Goal: Find specific page/section: Find specific page/section

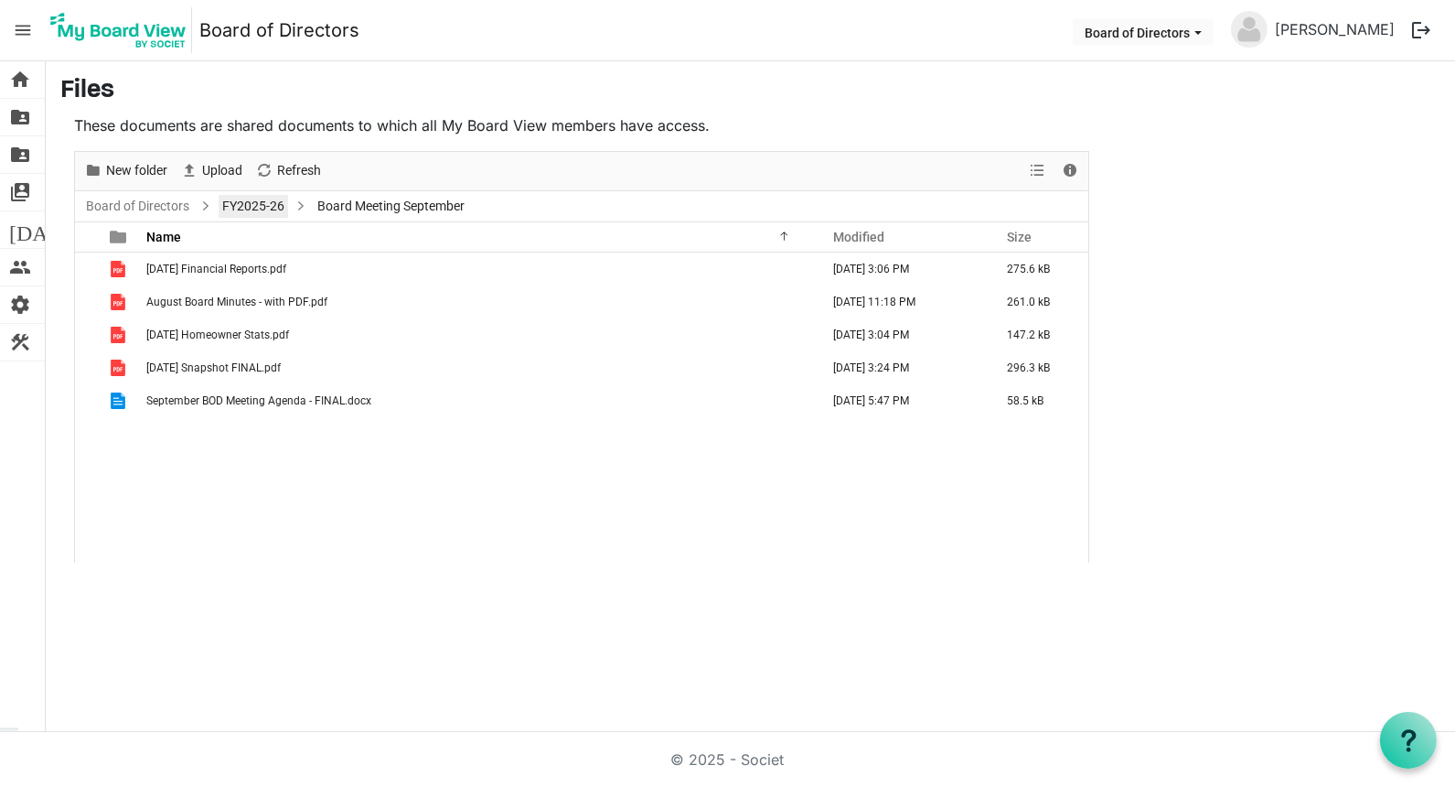
click at [263, 206] on link "FY2025-26" at bounding box center [254, 206] width 70 height 23
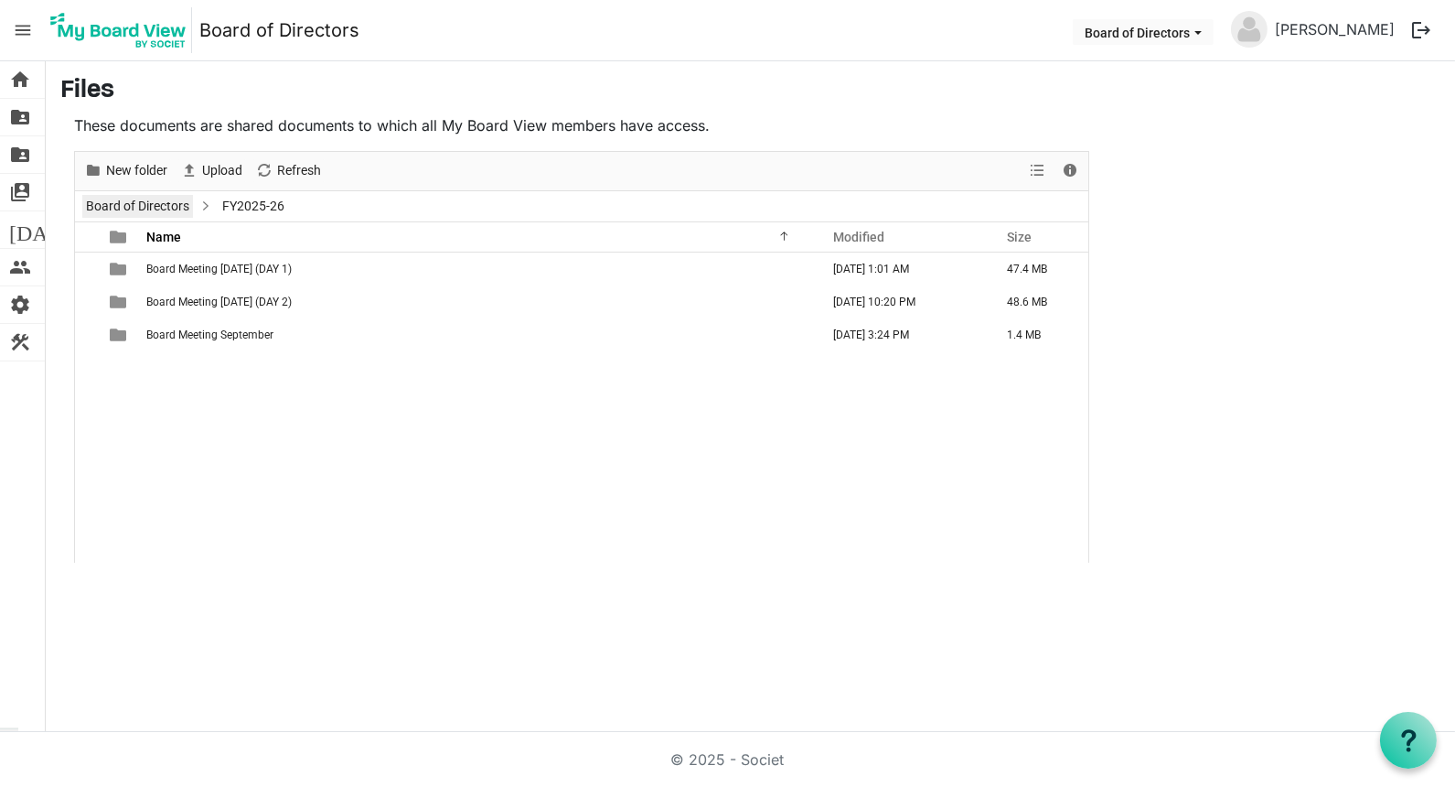
click at [170, 204] on link "Board of Directors" at bounding box center [137, 206] width 111 height 23
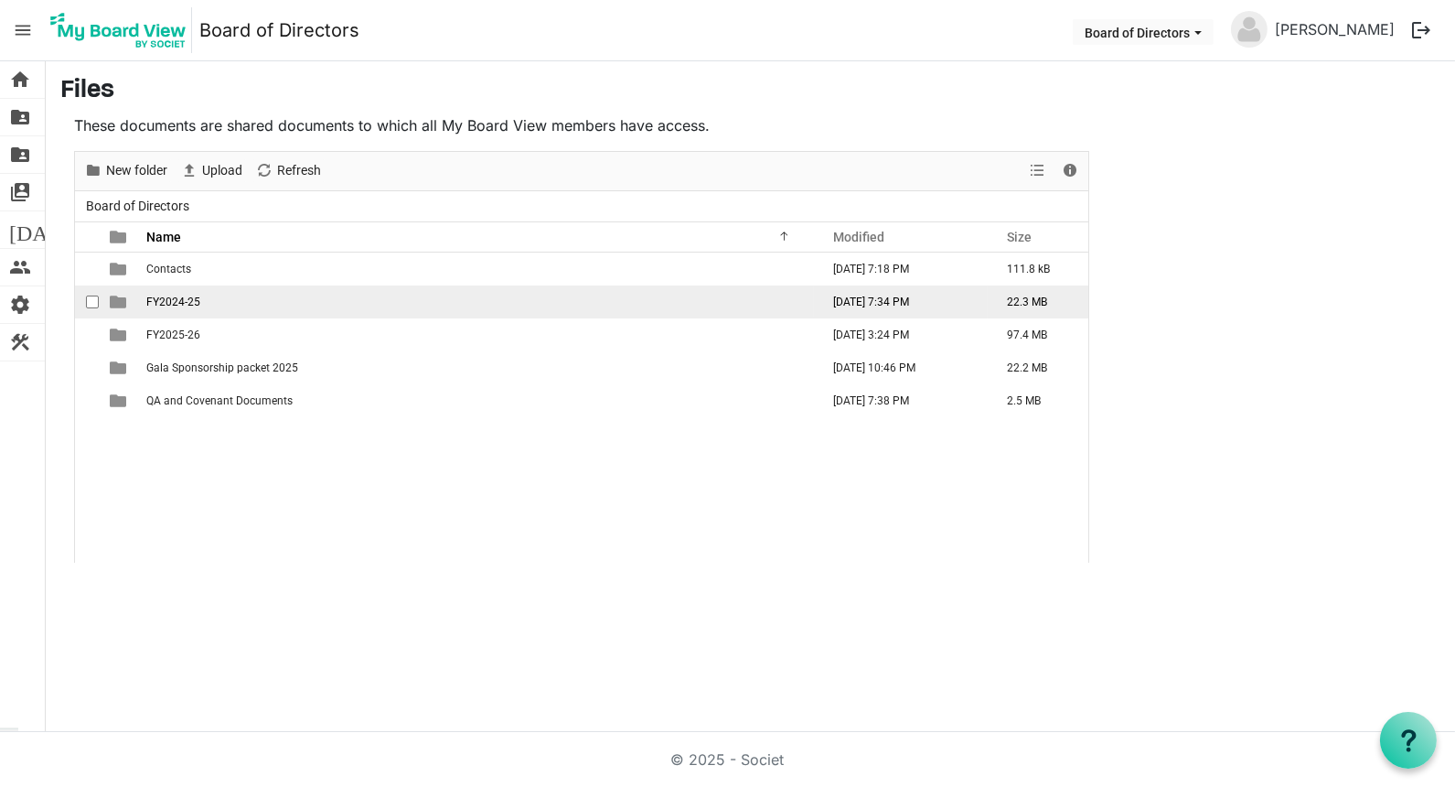
click at [186, 299] on span "FY2024-25" at bounding box center [173, 301] width 54 height 13
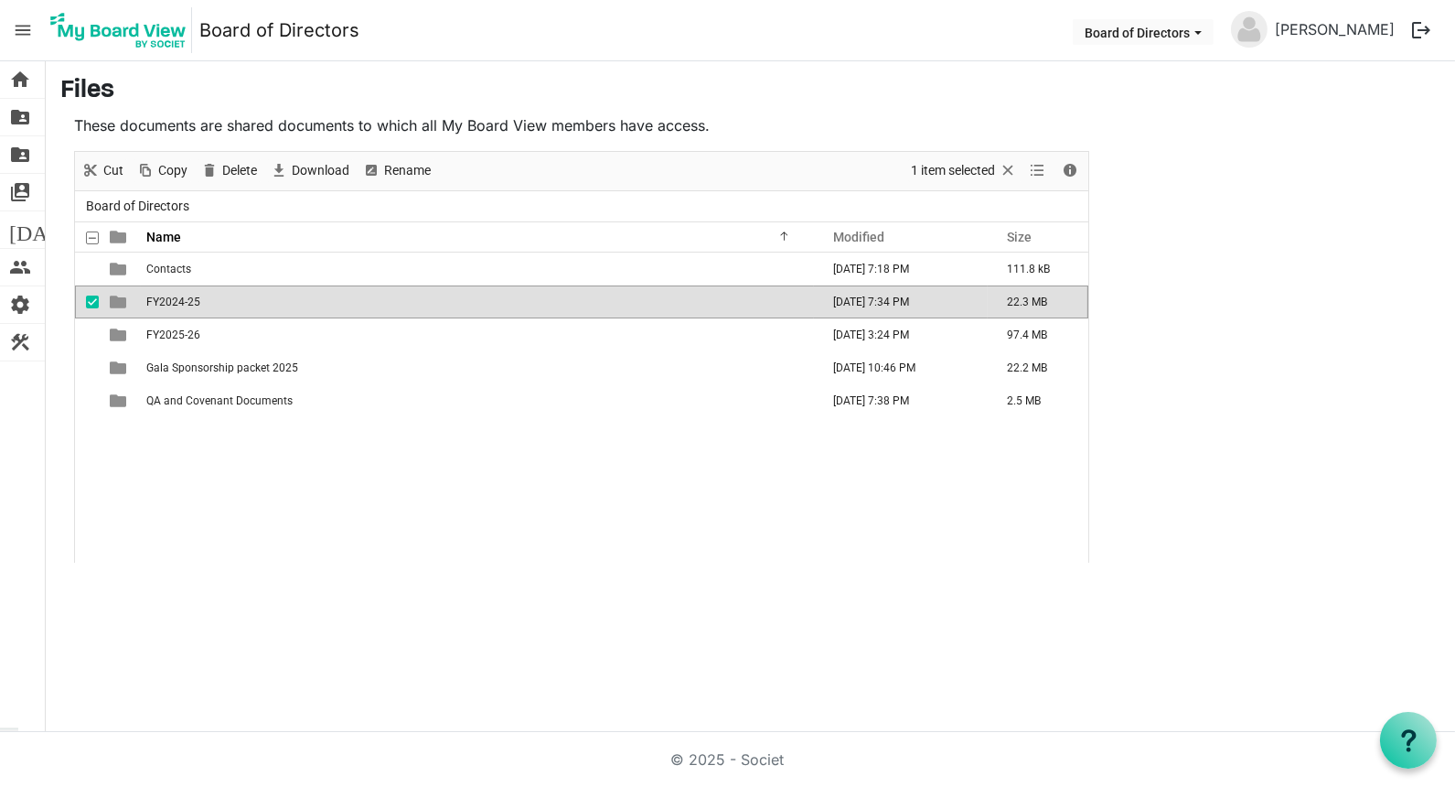
click at [186, 299] on span "FY2024-25" at bounding box center [173, 301] width 54 height 13
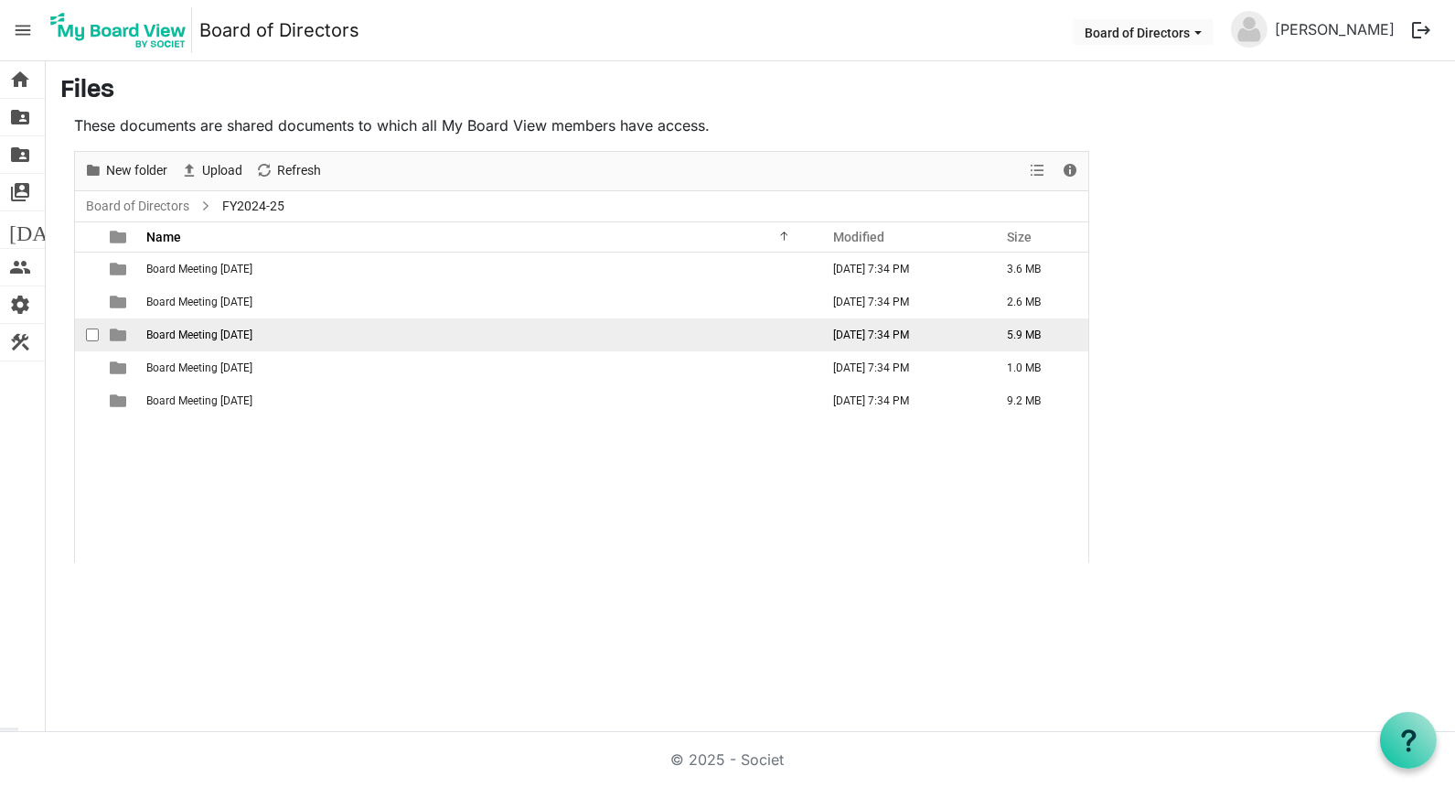
click at [241, 335] on span "Board Meeting [DATE]" at bounding box center [199, 334] width 106 height 13
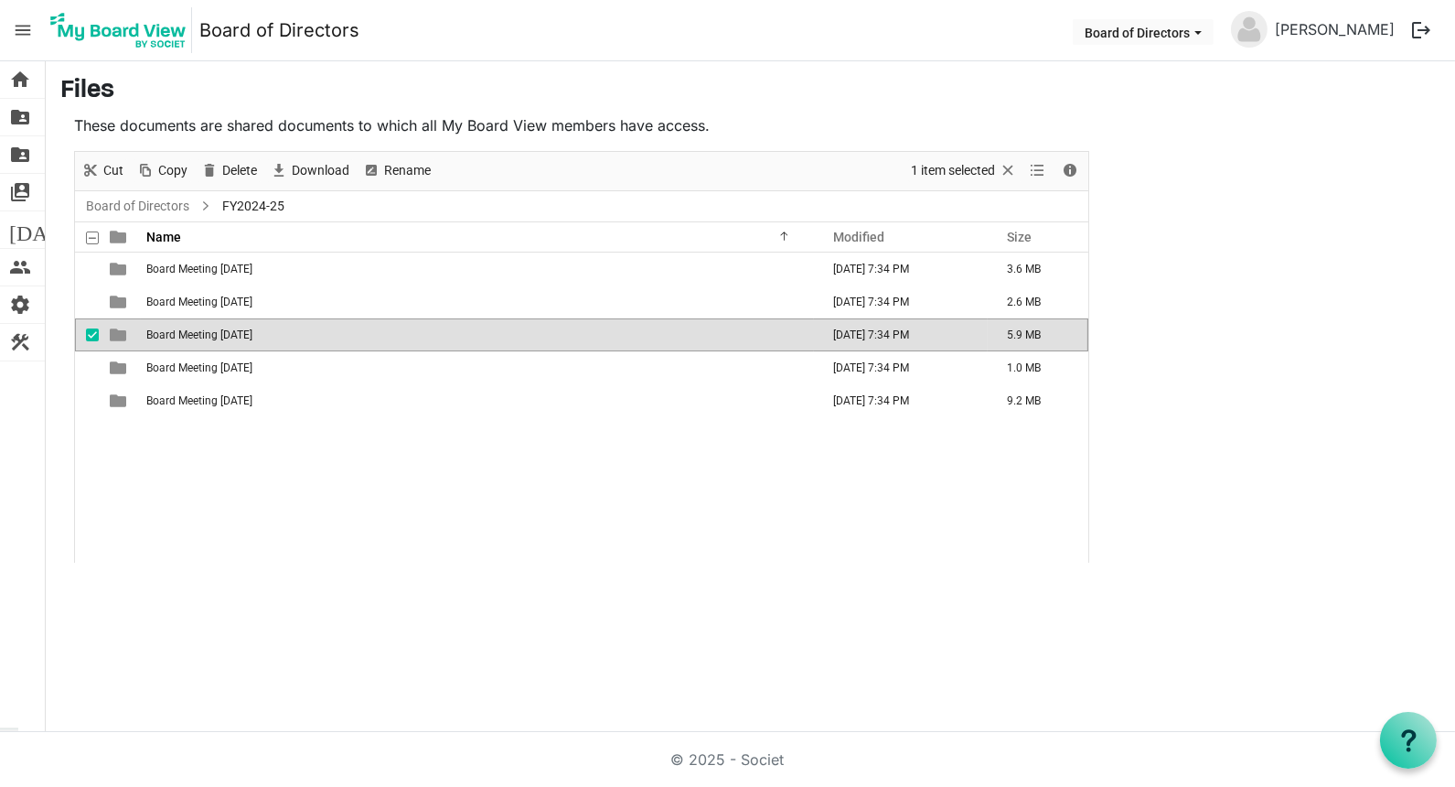
click at [242, 335] on span "Board Meeting [DATE]" at bounding box center [199, 334] width 106 height 13
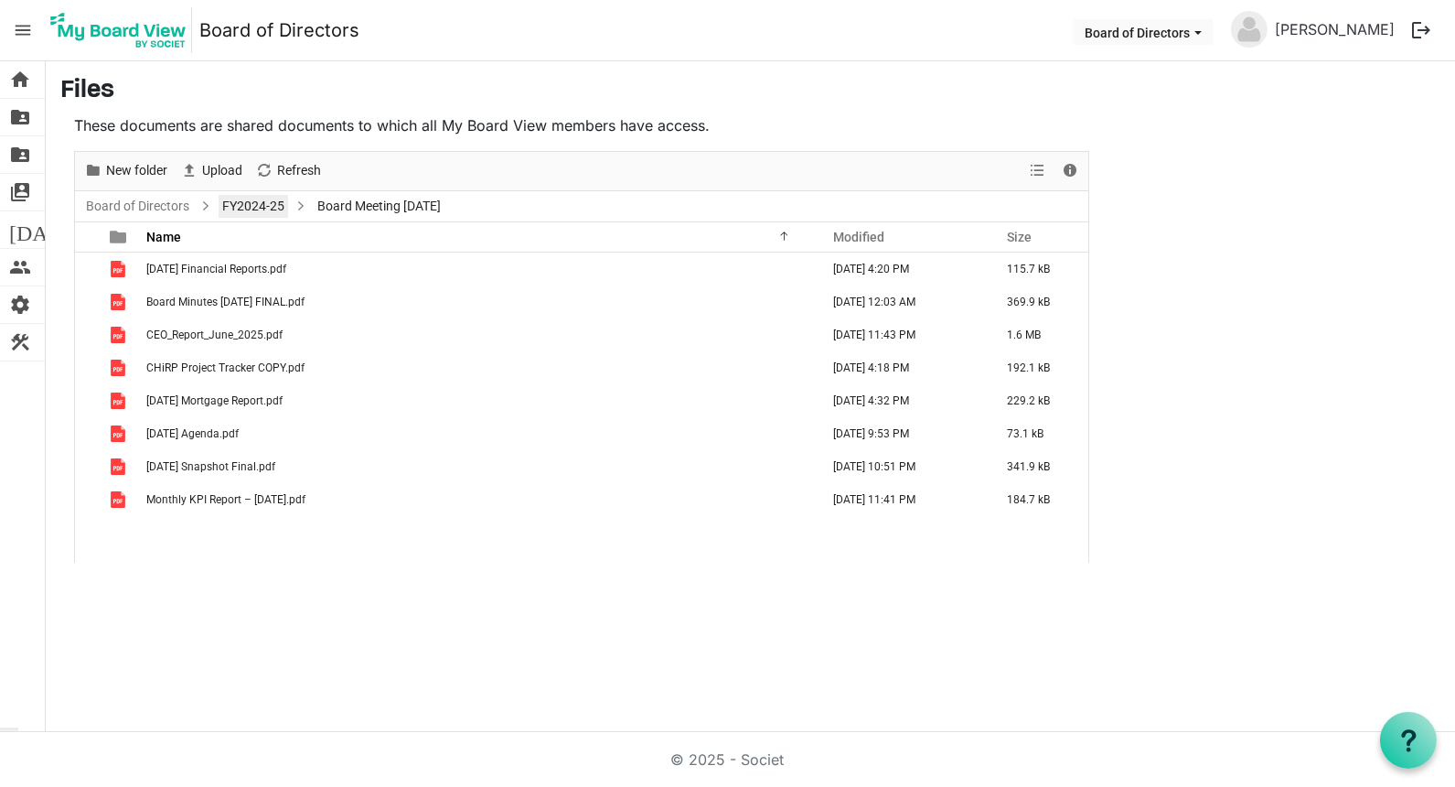
click at [259, 201] on link "FY2024-25" at bounding box center [254, 206] width 70 height 23
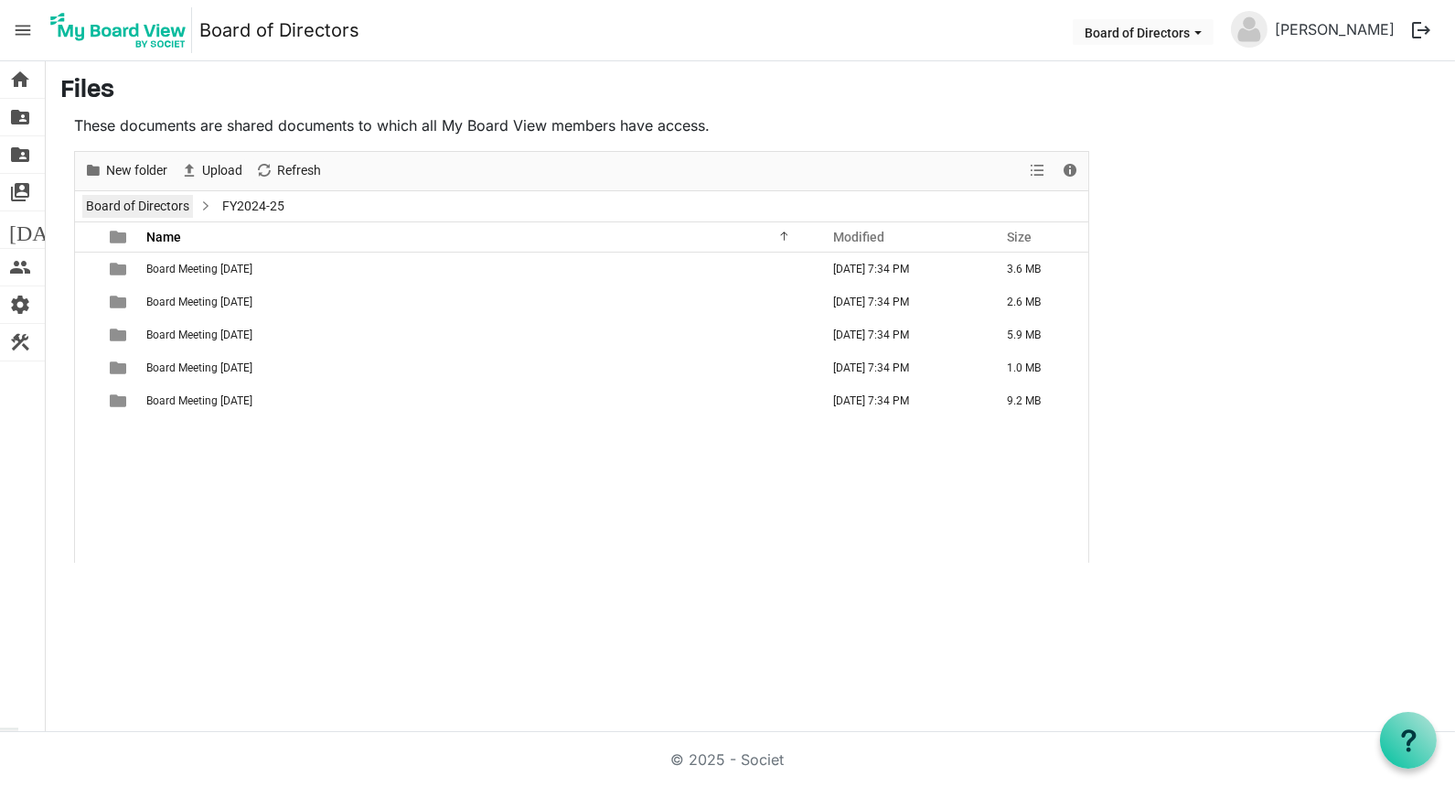
click at [174, 209] on link "Board of Directors" at bounding box center [137, 206] width 111 height 23
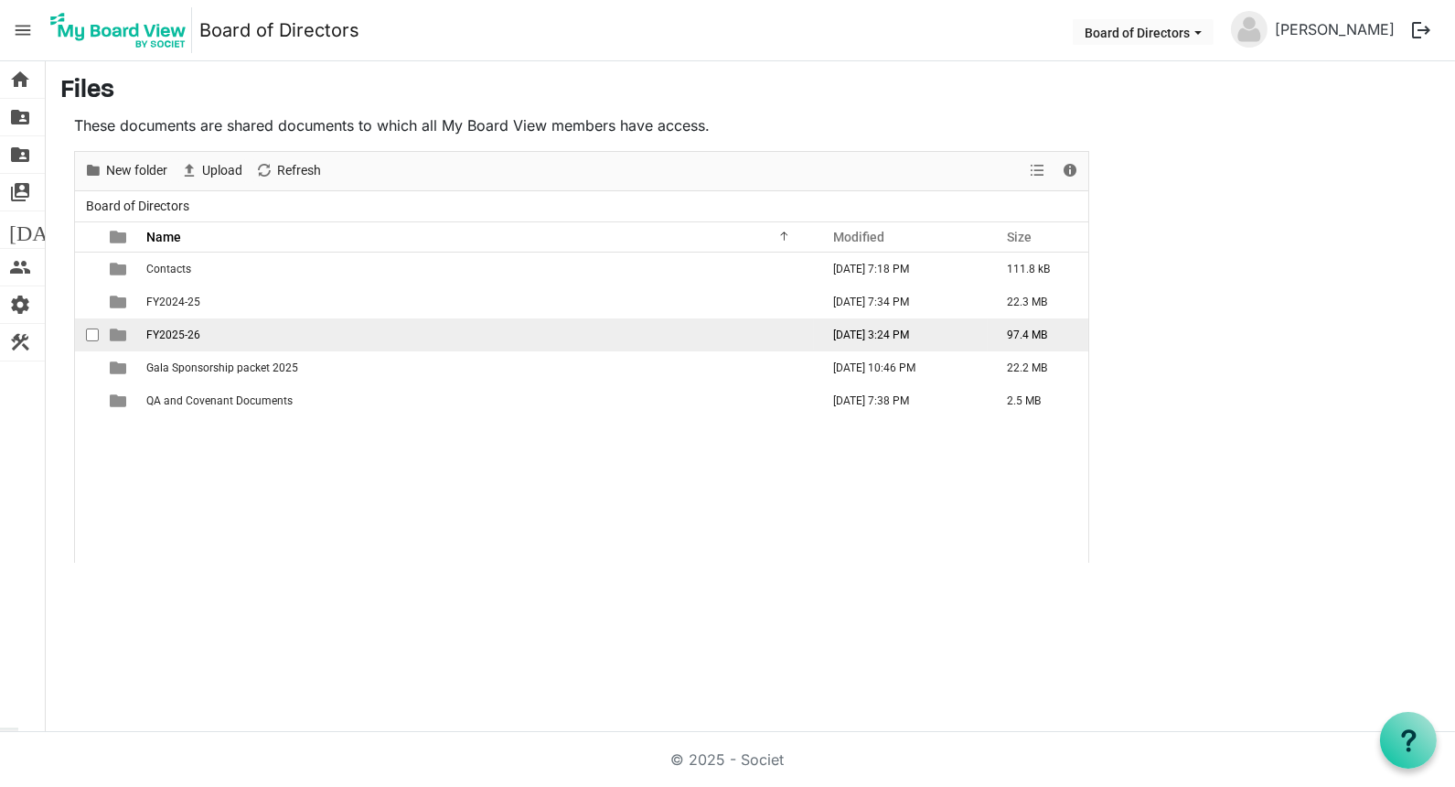
click at [172, 328] on span "FY2025-26" at bounding box center [173, 334] width 54 height 13
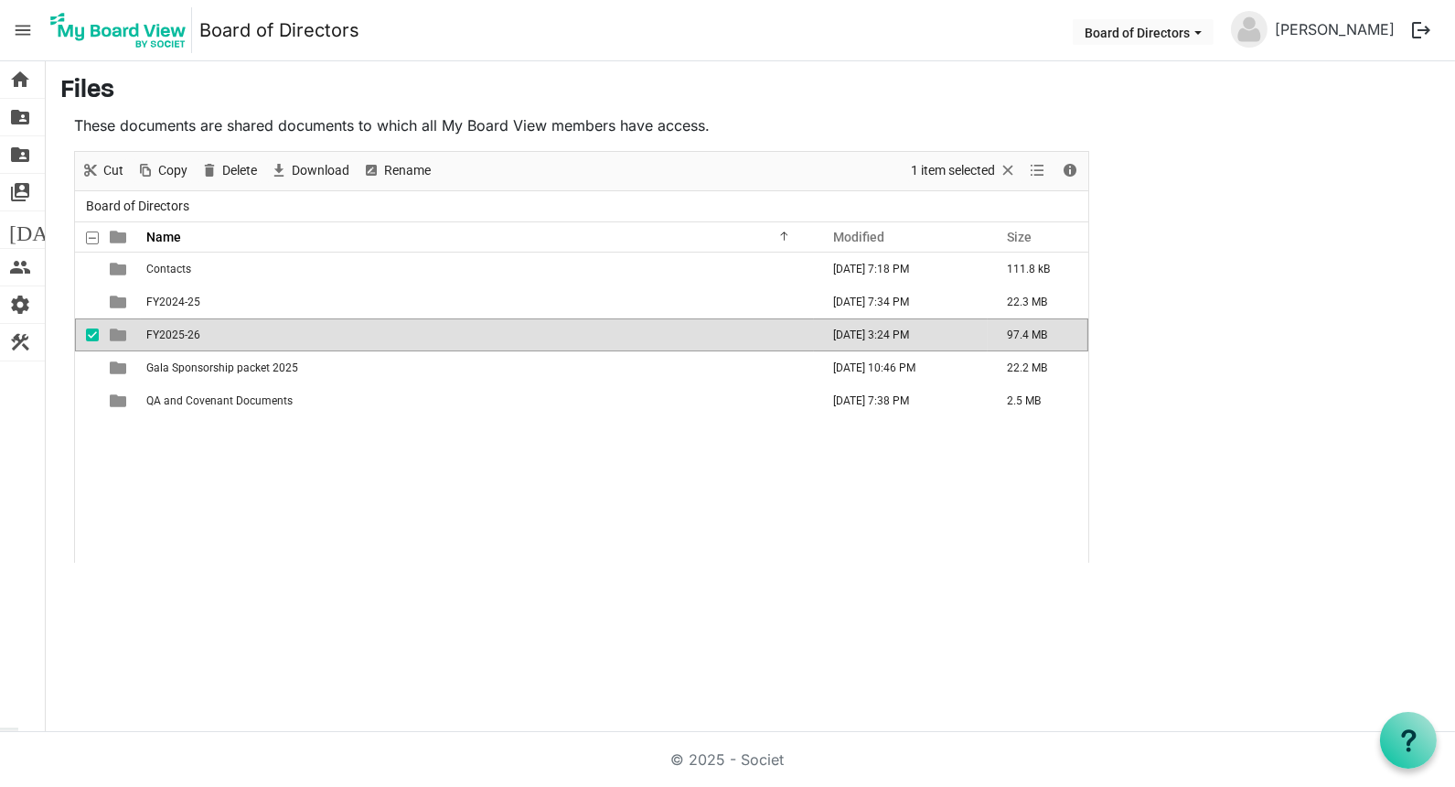
click at [172, 328] on span "FY2025-26" at bounding box center [173, 334] width 54 height 13
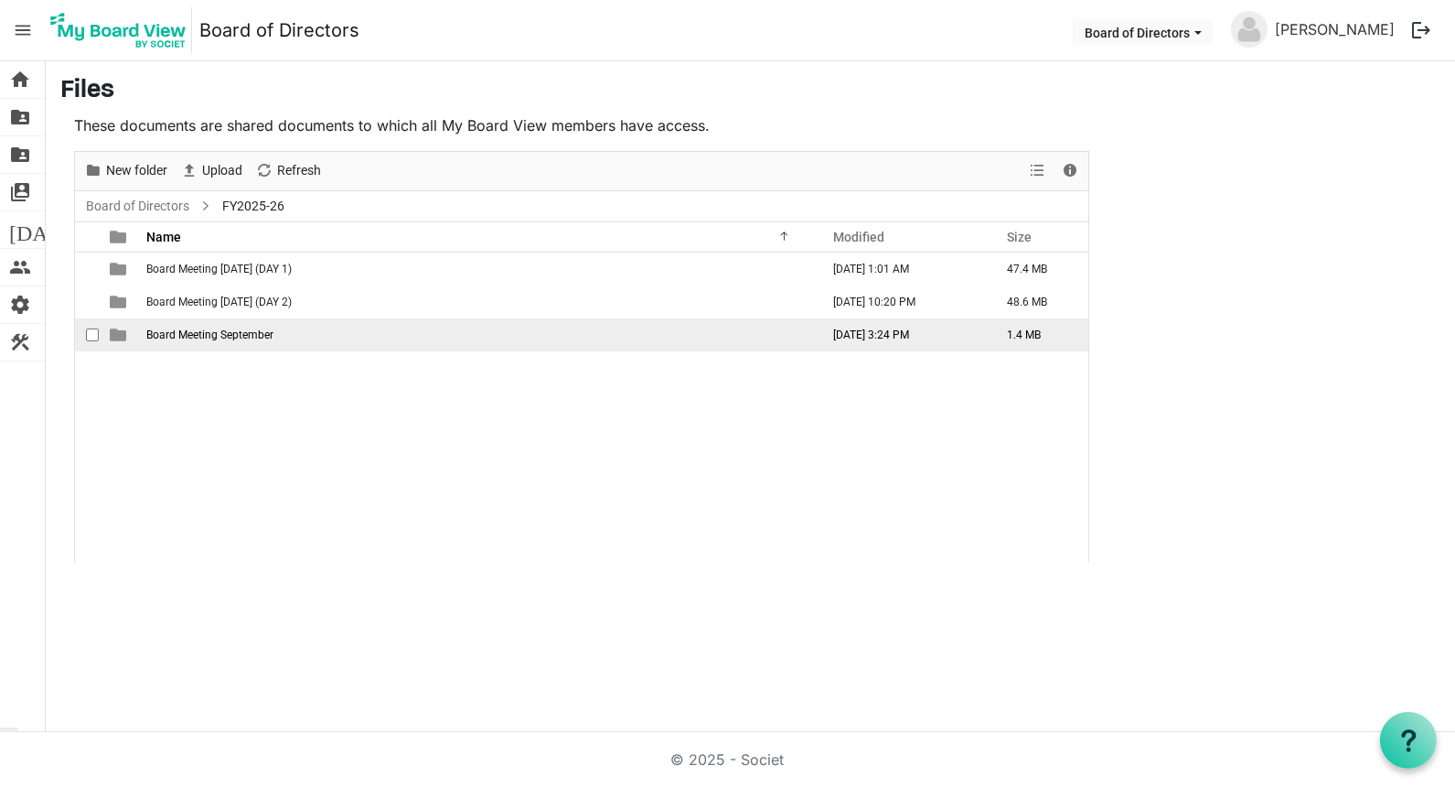
click at [176, 332] on span "Board Meeting September" at bounding box center [209, 334] width 127 height 13
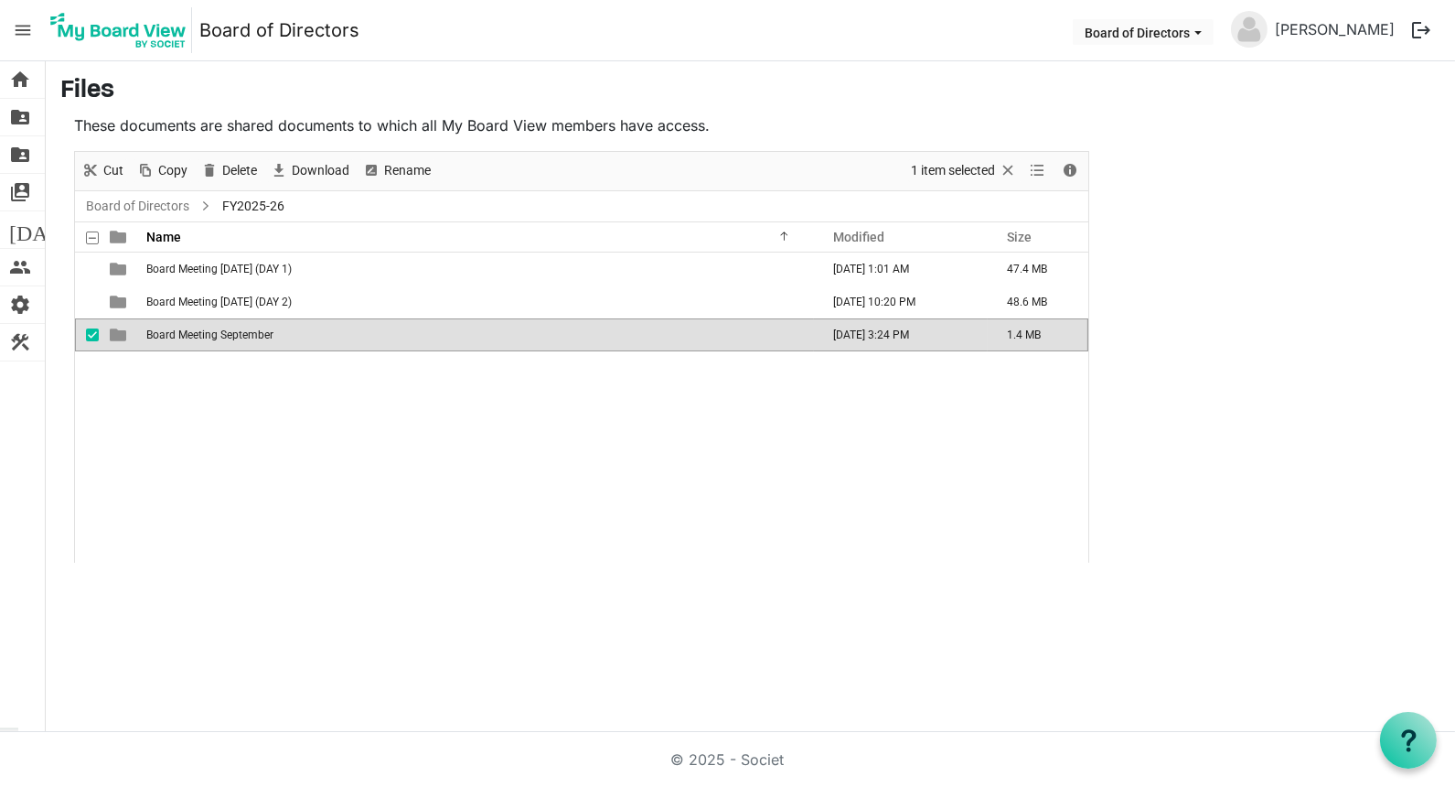
click at [176, 332] on span "Board Meeting September" at bounding box center [209, 334] width 127 height 13
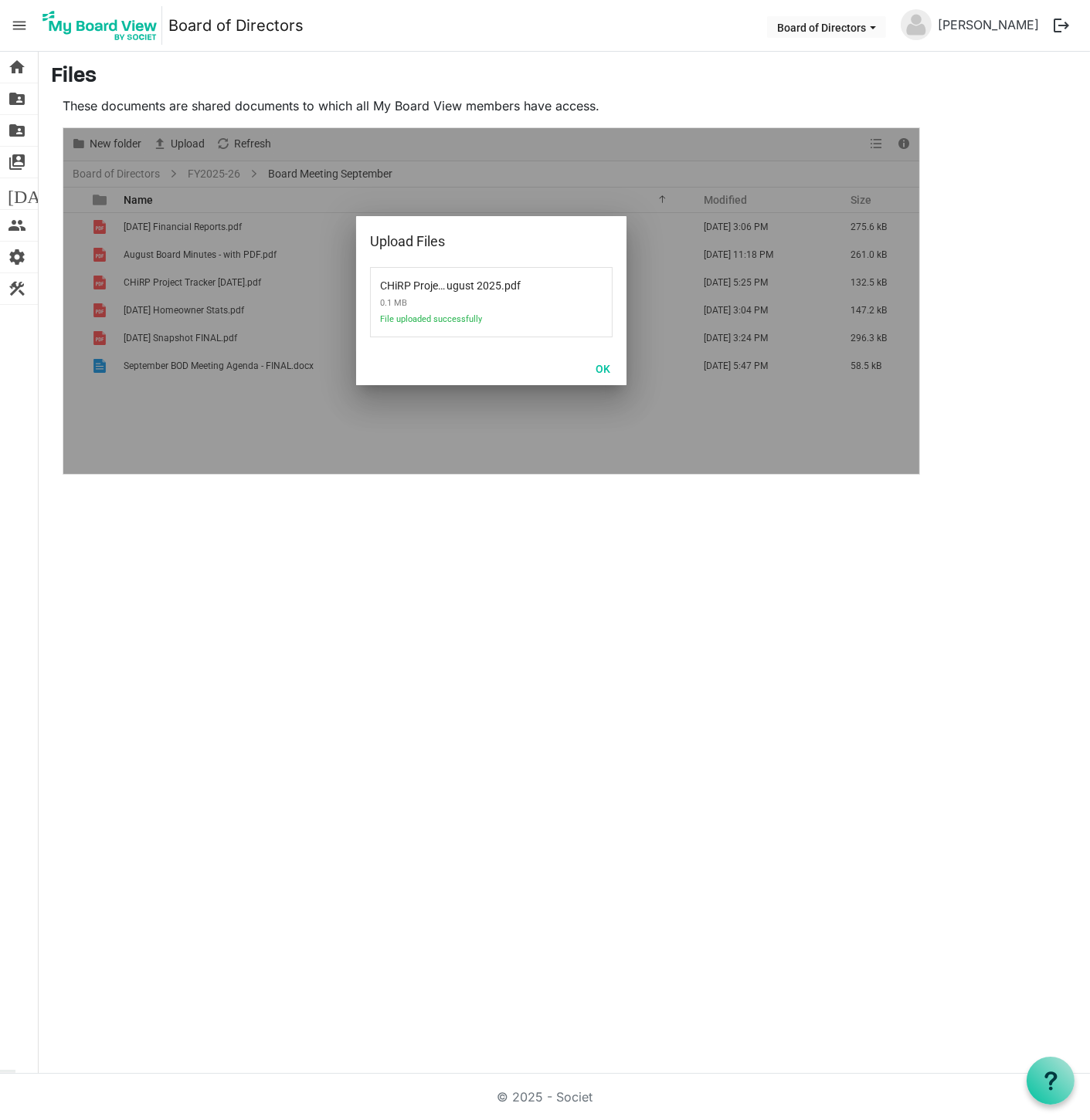
click at [642, 41] on nav "menu Board of Directors Board of Directors [PERSON_NAME] logout" at bounding box center [545, 25] width 1090 height 51
click at [601, 365] on button "OK" at bounding box center [602, 369] width 35 height 22
